Goal: Transaction & Acquisition: Purchase product/service

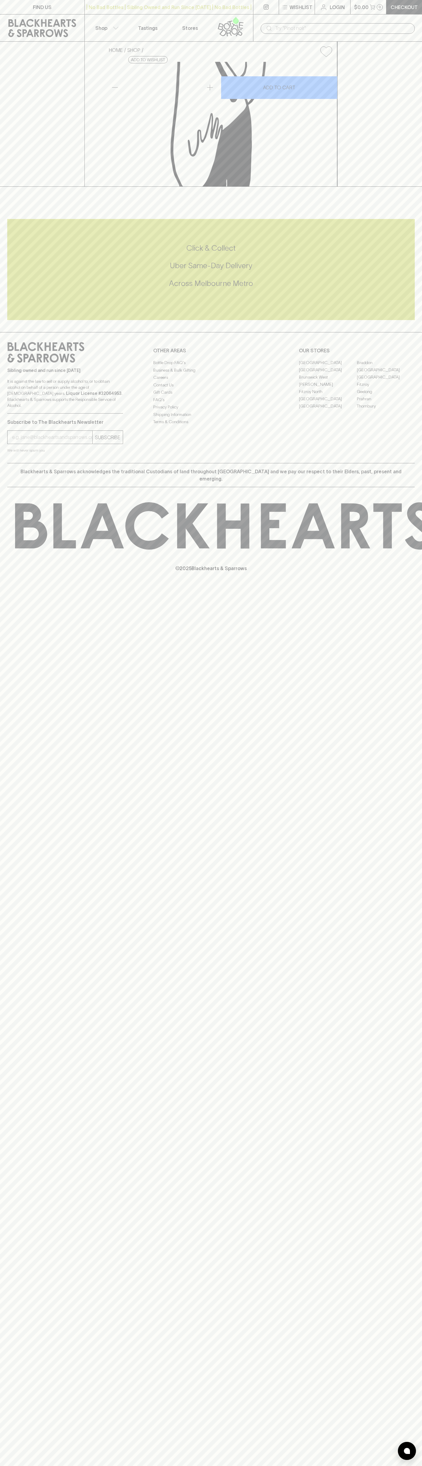
click at [196, 3] on div "| No Bad Bottles | Sibling Owned and Run Since [DATE] | No Bad Bottles | Siblin…" at bounding box center [168, 7] width 169 height 14
click at [404, 187] on div "HOME SHOP Hop Nation Fruit Enhanced Hazy IPA 440ml $11.00 Add to wishlist 10% d…" at bounding box center [211, 114] width 422 height 145
click at [3, 1466] on html "FIND US | No Bad Bottles | Sibling Owned and Run Since [DATE] | No Bad Bottles …" at bounding box center [211, 733] width 422 height 1466
click at [3, 1151] on div "FIND US | No Bad Bottles | Sibling Owned and Run Since [DATE] | No Bad Bottles …" at bounding box center [211, 733] width 422 height 1466
